Goal: Information Seeking & Learning: Learn about a topic

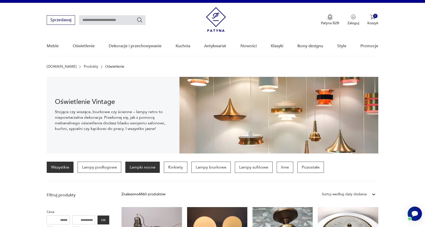
click at [155, 168] on p "Lampki nocne" at bounding box center [142, 166] width 34 height 11
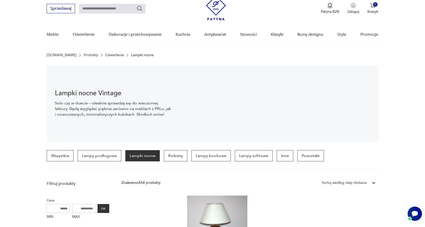
scroll to position [18, 0]
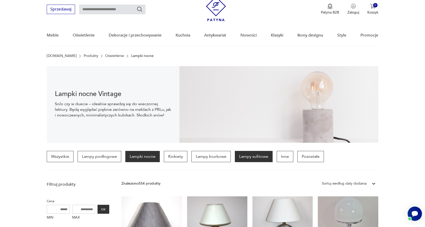
click at [250, 157] on p "Lampy sufitowe" at bounding box center [254, 156] width 38 height 11
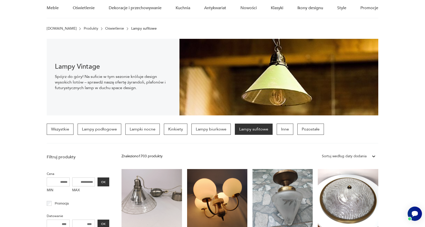
scroll to position [44, 0]
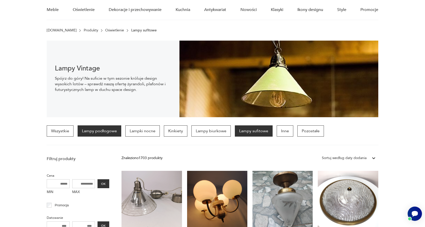
click at [103, 132] on p "Lampy podłogowe" at bounding box center [100, 130] width 44 height 11
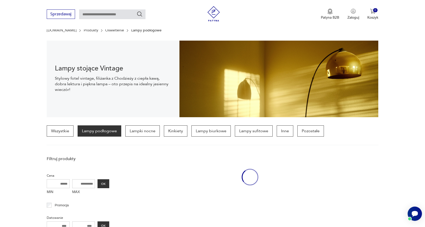
scroll to position [120, 0]
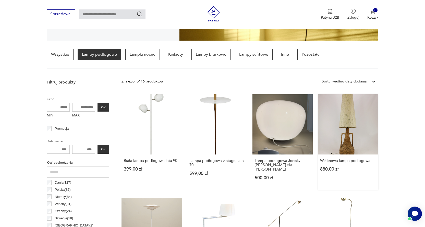
click at [356, 133] on link "Wiklinowa lampa podłogowa 880,00 zł" at bounding box center [347, 142] width 60 height 96
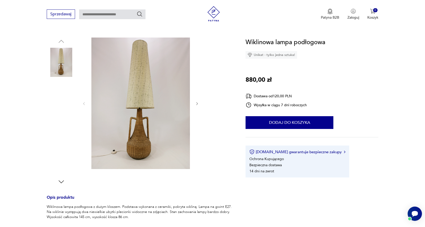
scroll to position [51, 0]
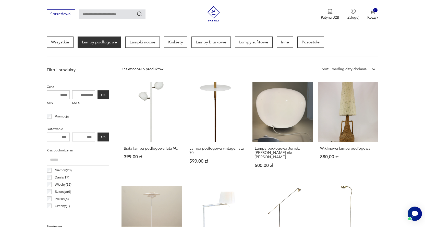
scroll to position [120, 0]
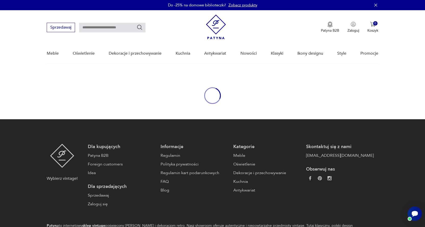
scroll to position [18, 0]
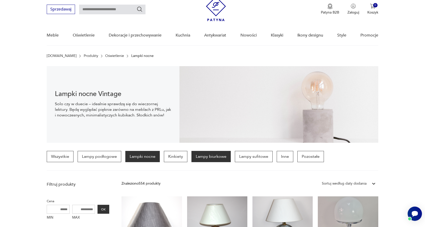
click at [207, 156] on p "Lampy biurkowe" at bounding box center [210, 156] width 39 height 11
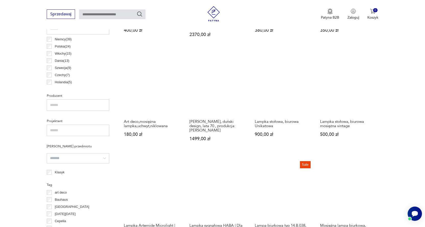
scroll to position [273, 0]
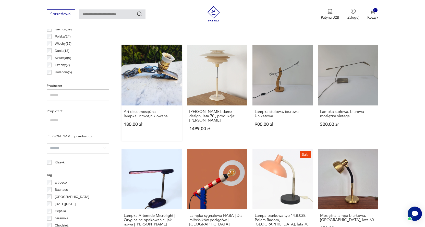
click at [164, 65] on link "Art deco,mosiężna lampka,uchwyt,niklowana 180,00 zł" at bounding box center [151, 93] width 60 height 96
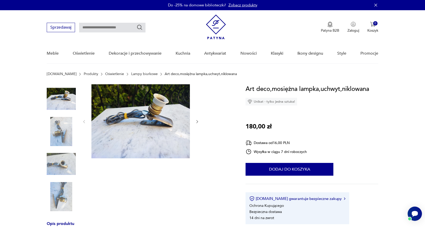
click at [198, 120] on icon "button" at bounding box center [197, 121] width 4 height 4
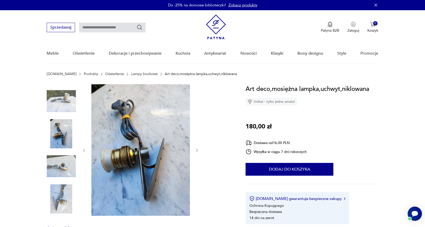
click at [198, 120] on div at bounding box center [140, 150] width 117 height 132
click at [197, 150] on icon "button" at bounding box center [197, 150] width 2 height 3
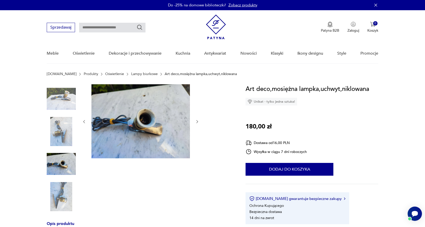
click at [196, 121] on icon "button" at bounding box center [197, 121] width 4 height 4
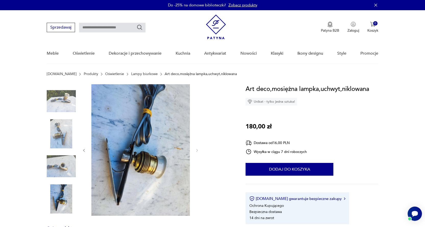
click at [196, 121] on div at bounding box center [140, 150] width 117 height 132
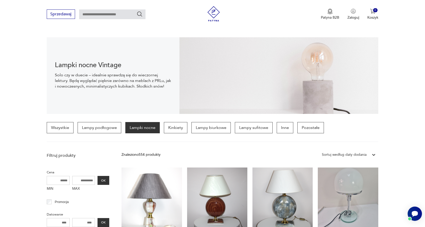
scroll to position [51, 0]
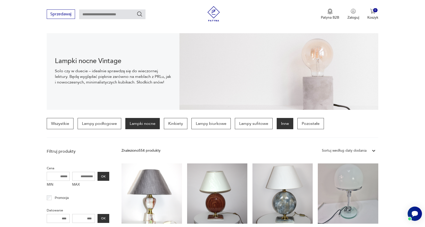
click at [280, 124] on p "Inne" at bounding box center [284, 123] width 17 height 11
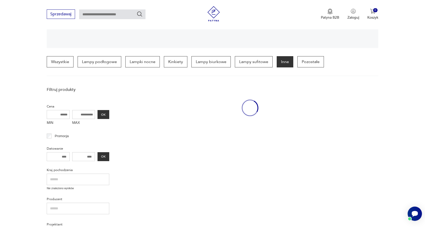
scroll to position [120, 0]
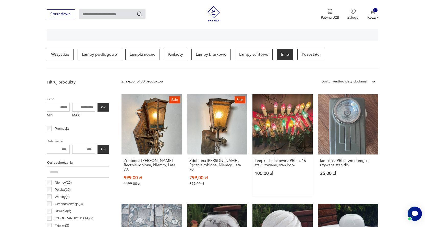
click at [285, 135] on link "lampki choinkowe z PRL-u, 16 szt., używane, stan bdb- 100,00 zł" at bounding box center [282, 144] width 60 height 101
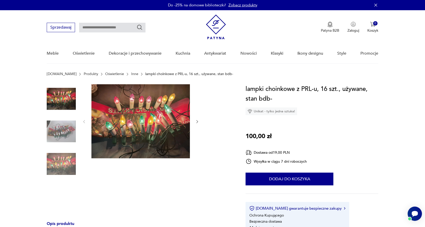
click at [152, 135] on img at bounding box center [140, 121] width 98 height 74
